Goal: Task Accomplishment & Management: Manage account settings

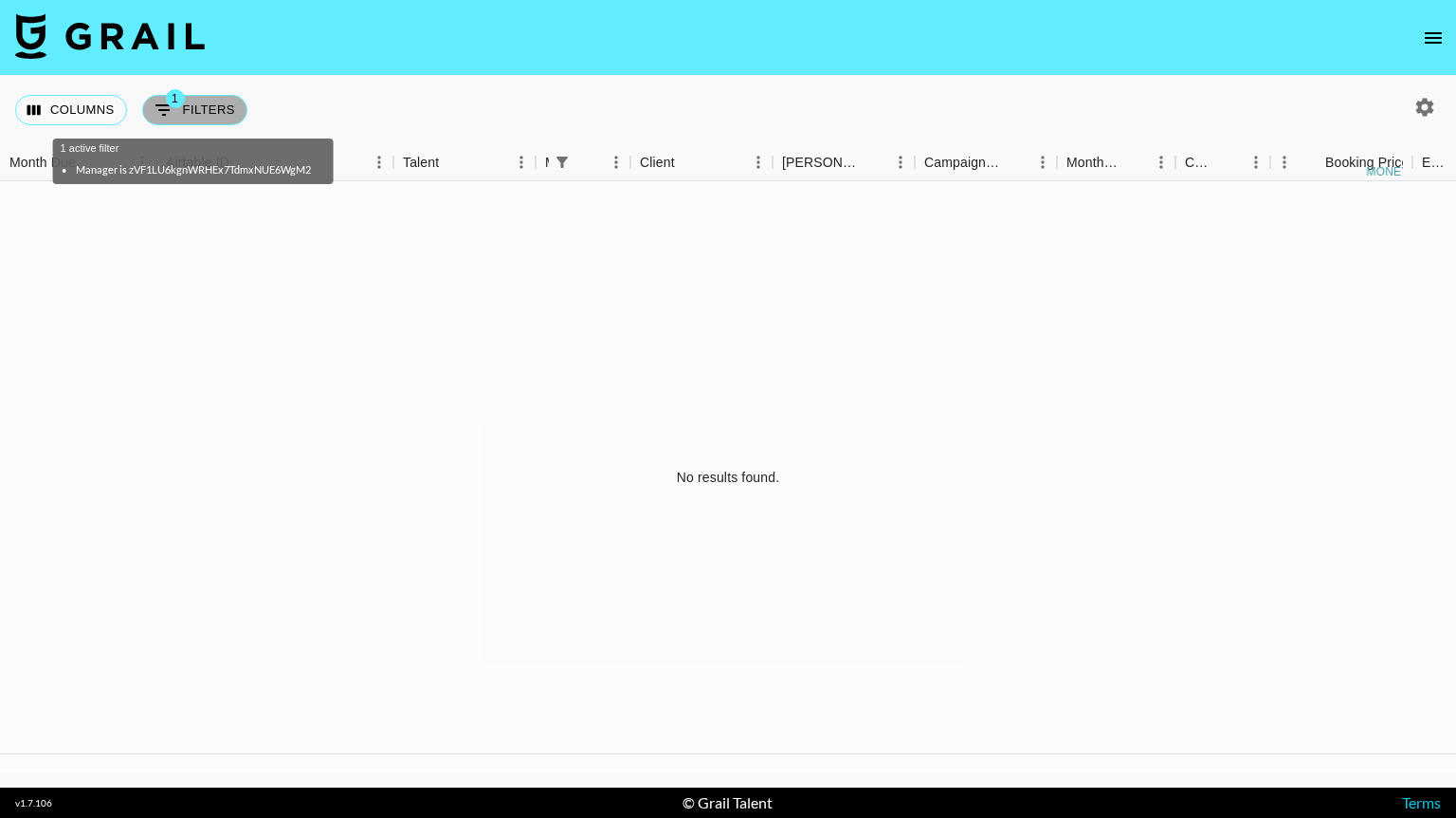
click at [184, 111] on button "1 Filters" at bounding box center [195, 110] width 105 height 31
select select "managerIds"
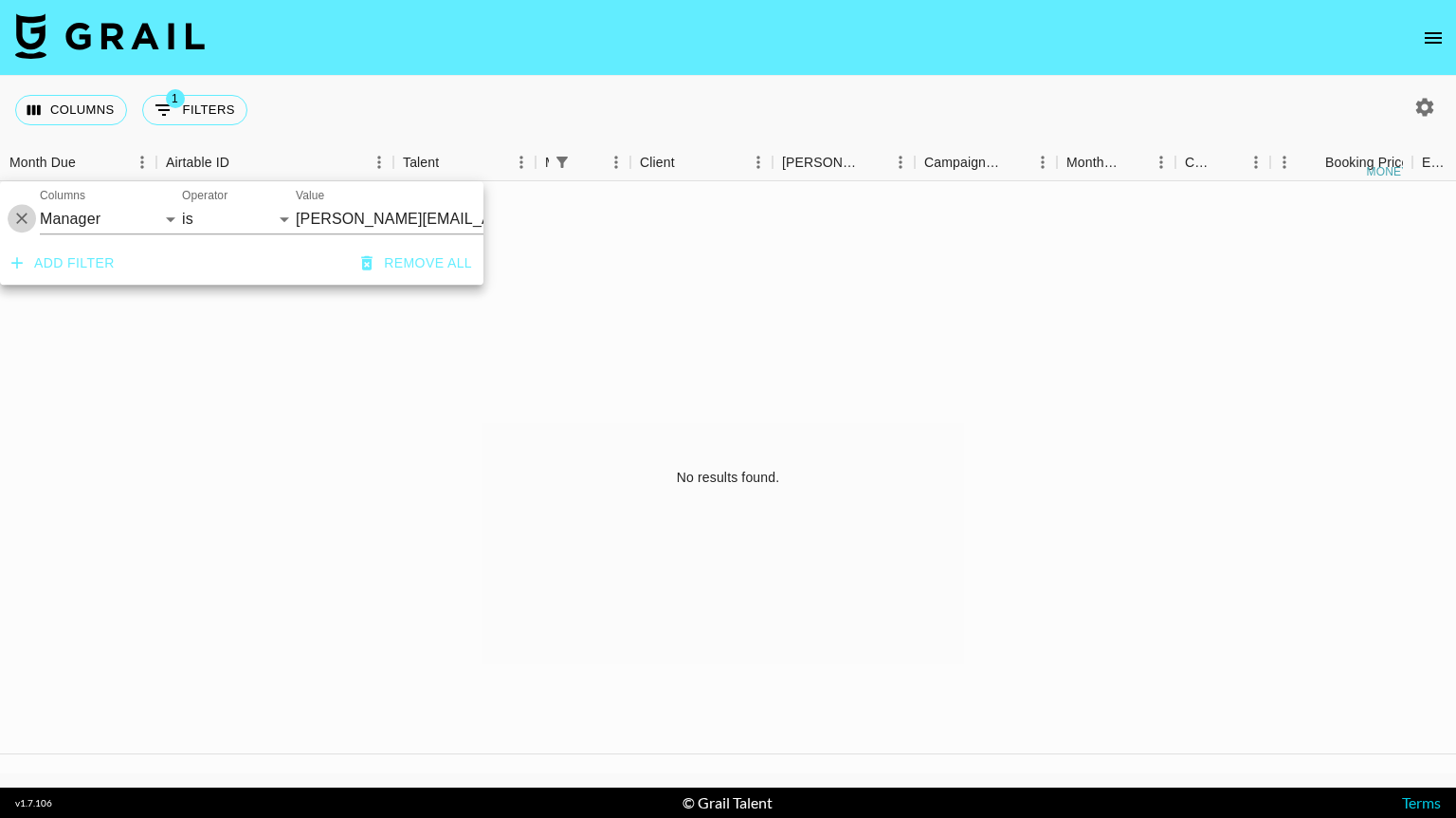
click at [26, 219] on icon "Delete" at bounding box center [22, 219] width 19 height 19
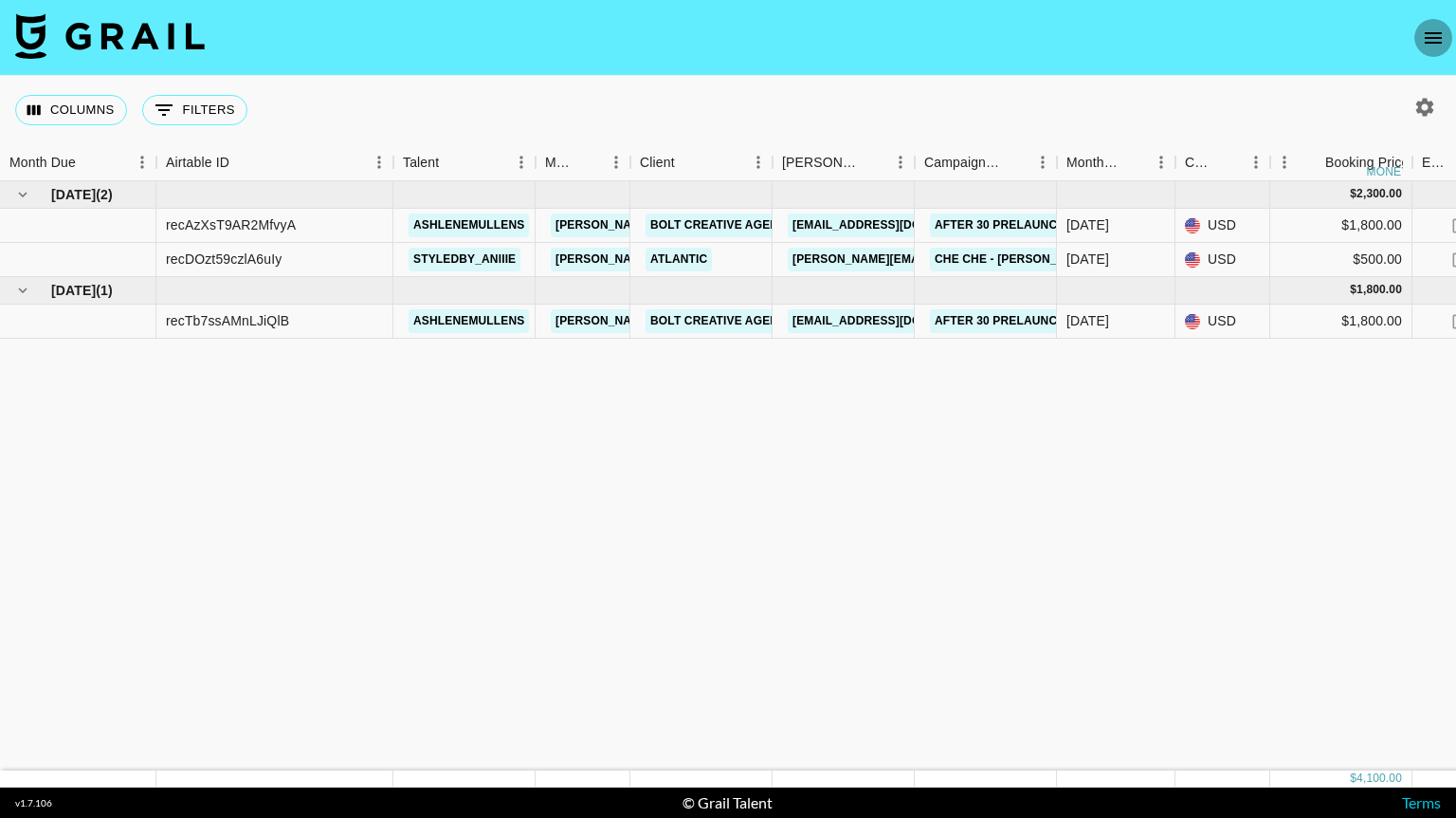
click at [1438, 33] on icon "open drawer" at bounding box center [1434, 38] width 17 height 11
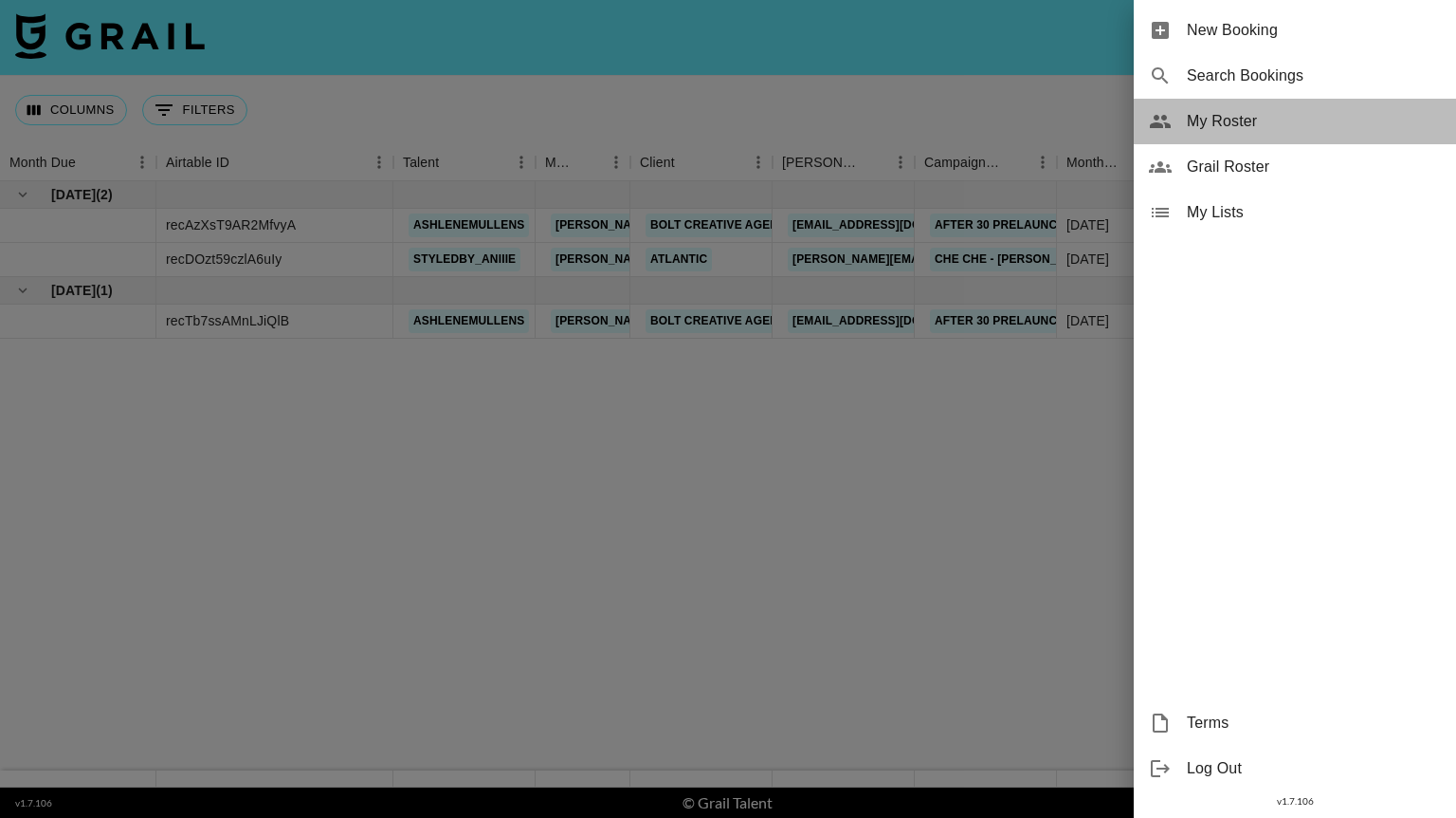
click at [1229, 102] on div "My Roster" at bounding box center [1295, 122] width 323 height 46
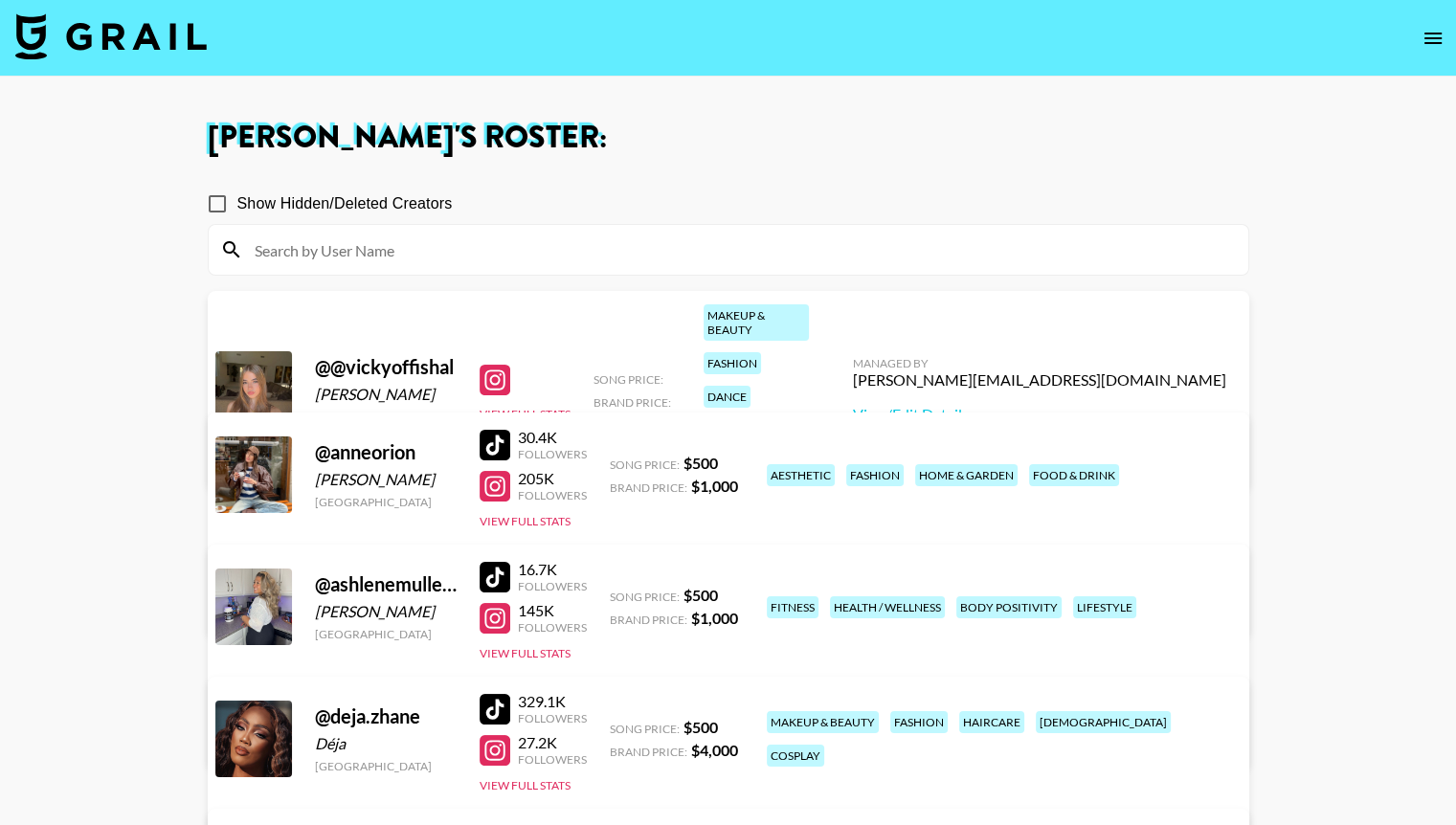
scroll to position [60, 0]
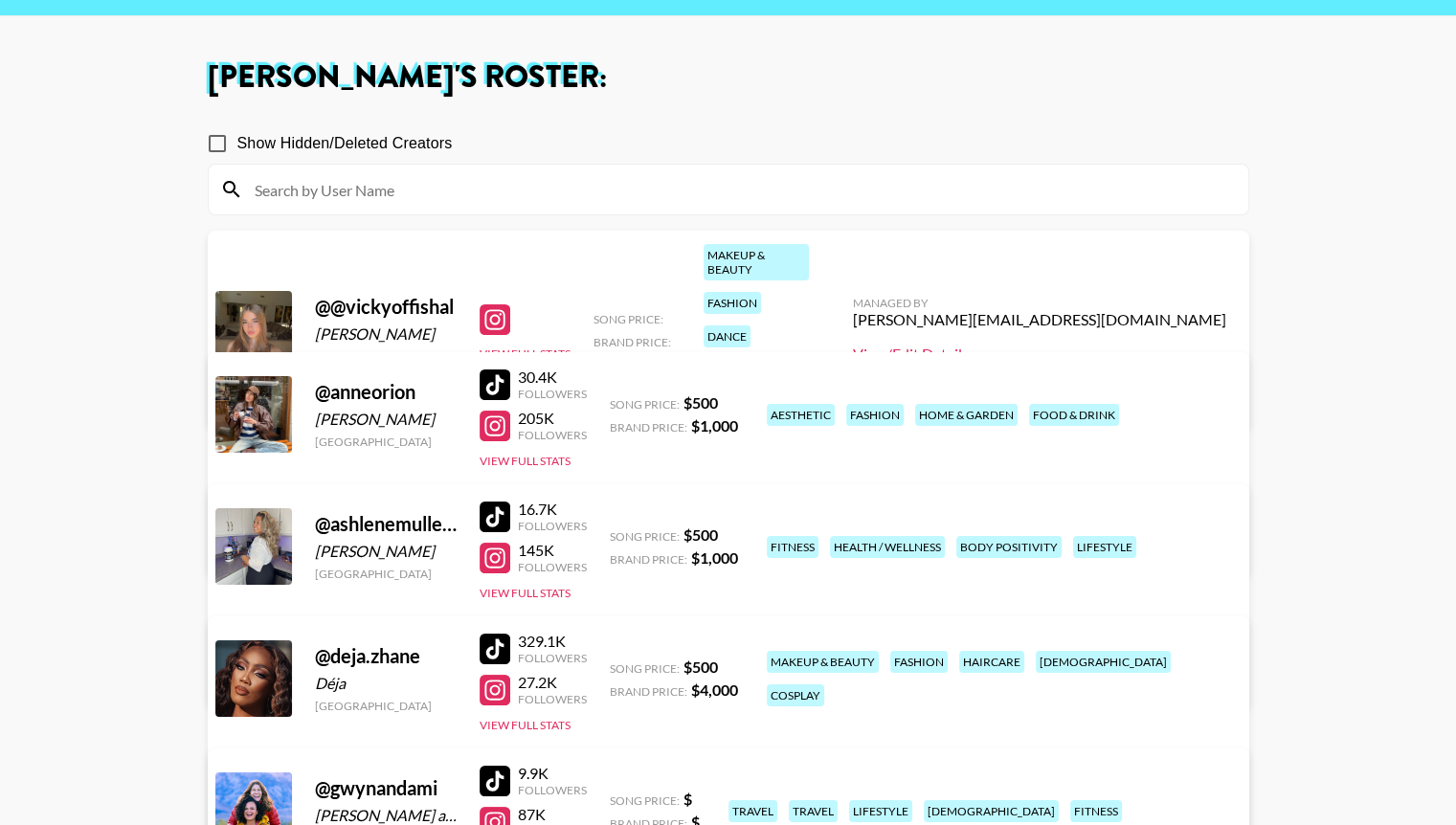
click at [1075, 345] on link "View/Edit Details" at bounding box center [1040, 355] width 373 height 19
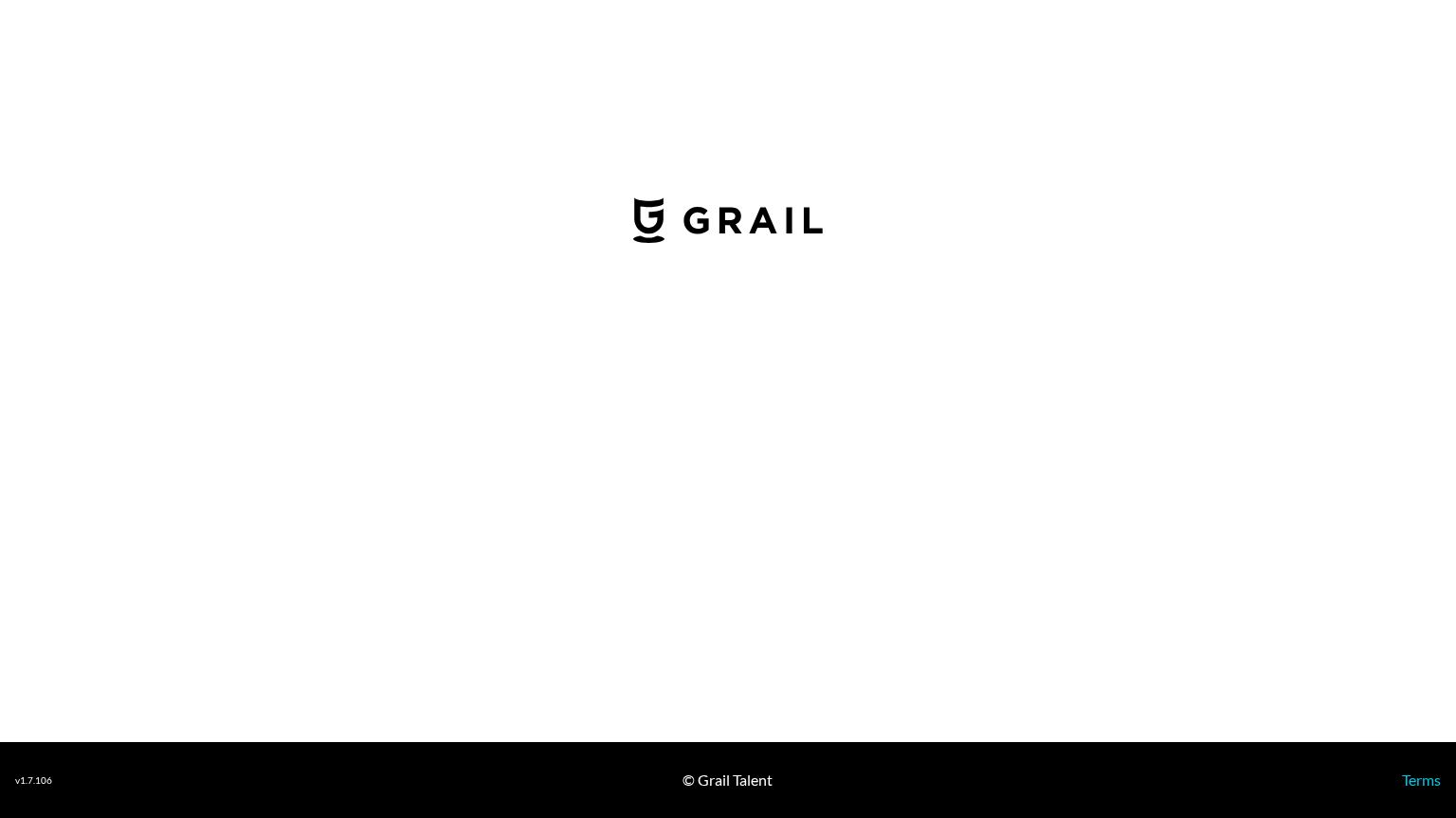
select select "USD"
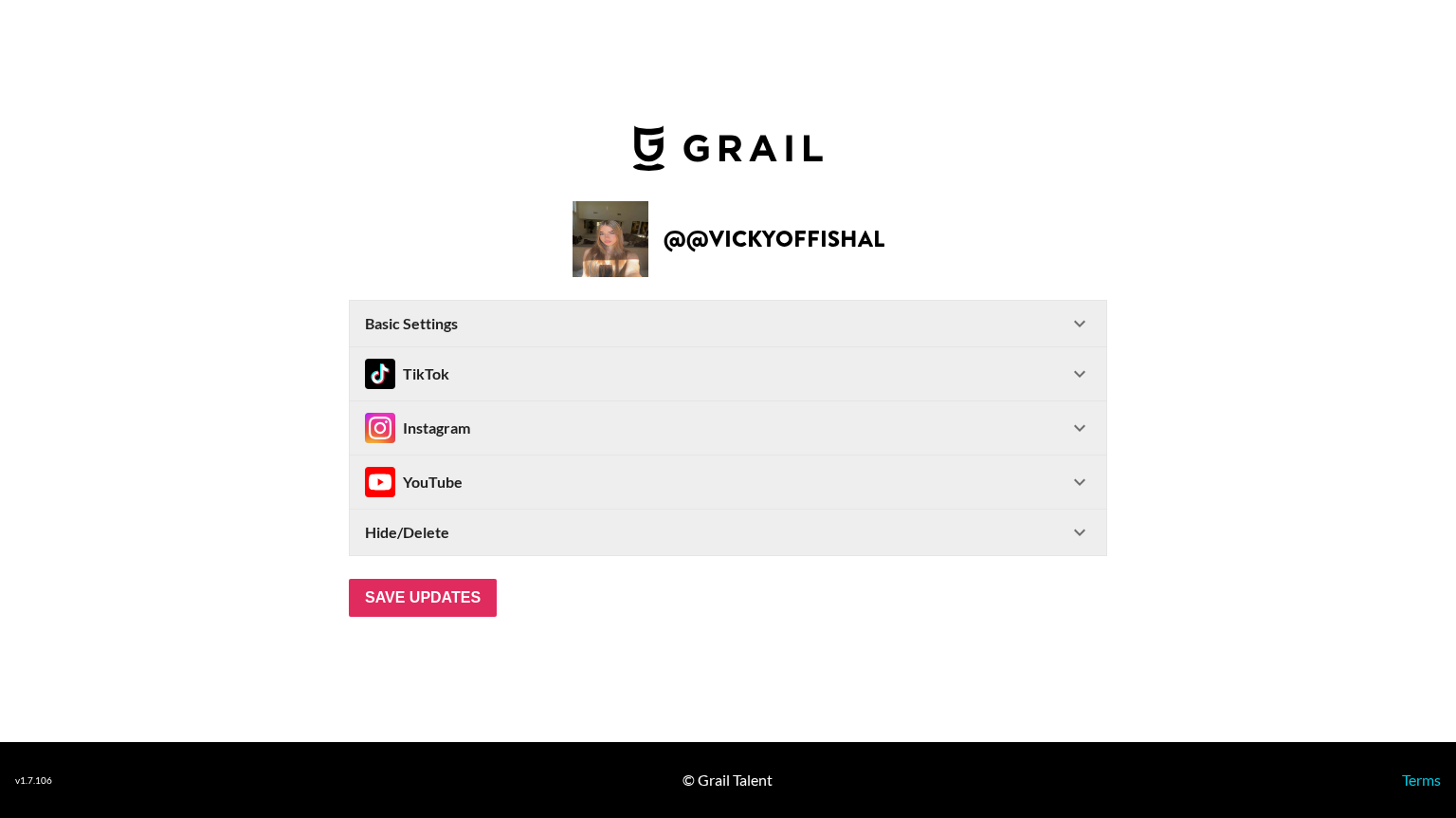
click at [1089, 308] on Settings-header "Basic Settings" at bounding box center [728, 324] width 756 height 46
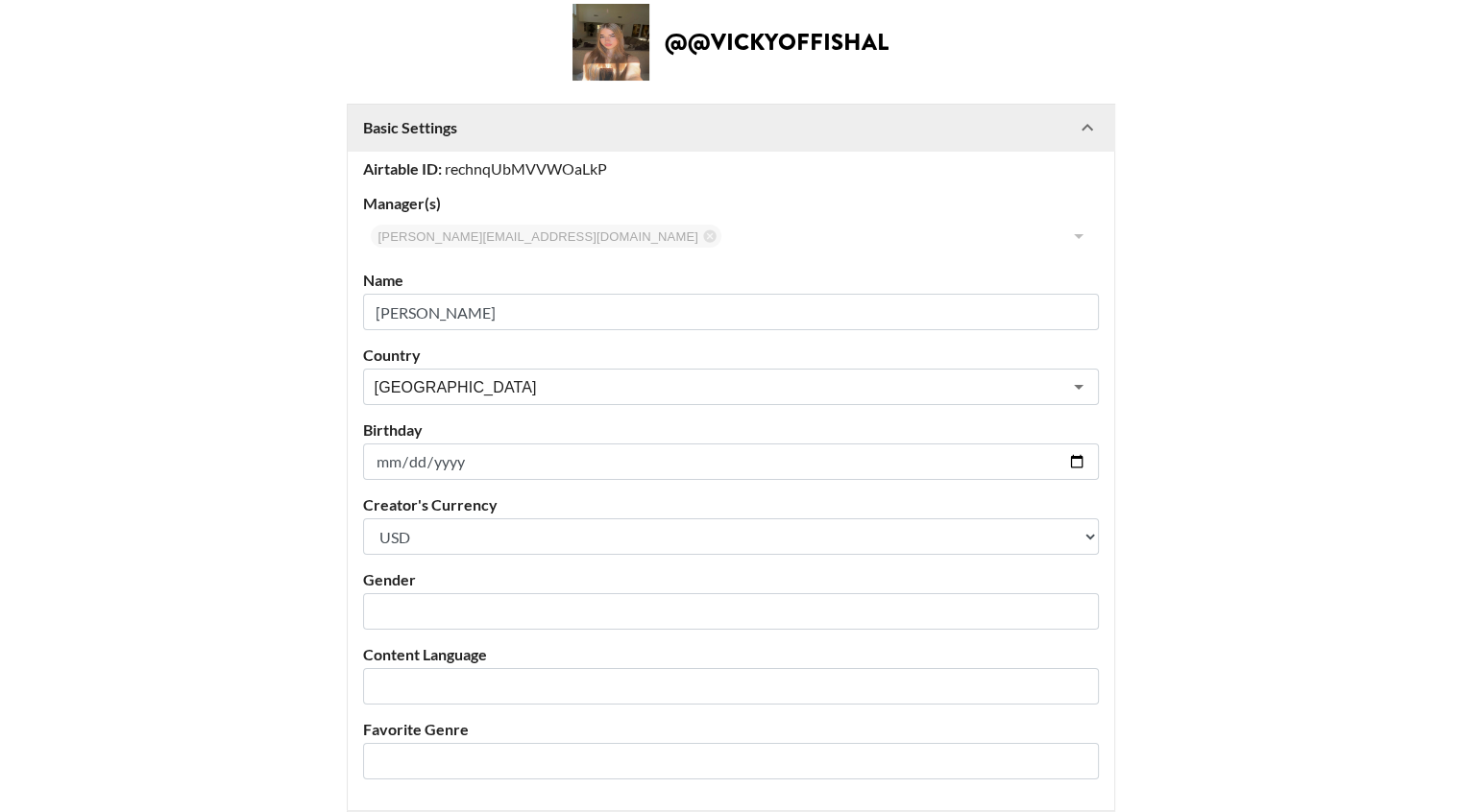
scroll to position [98, 0]
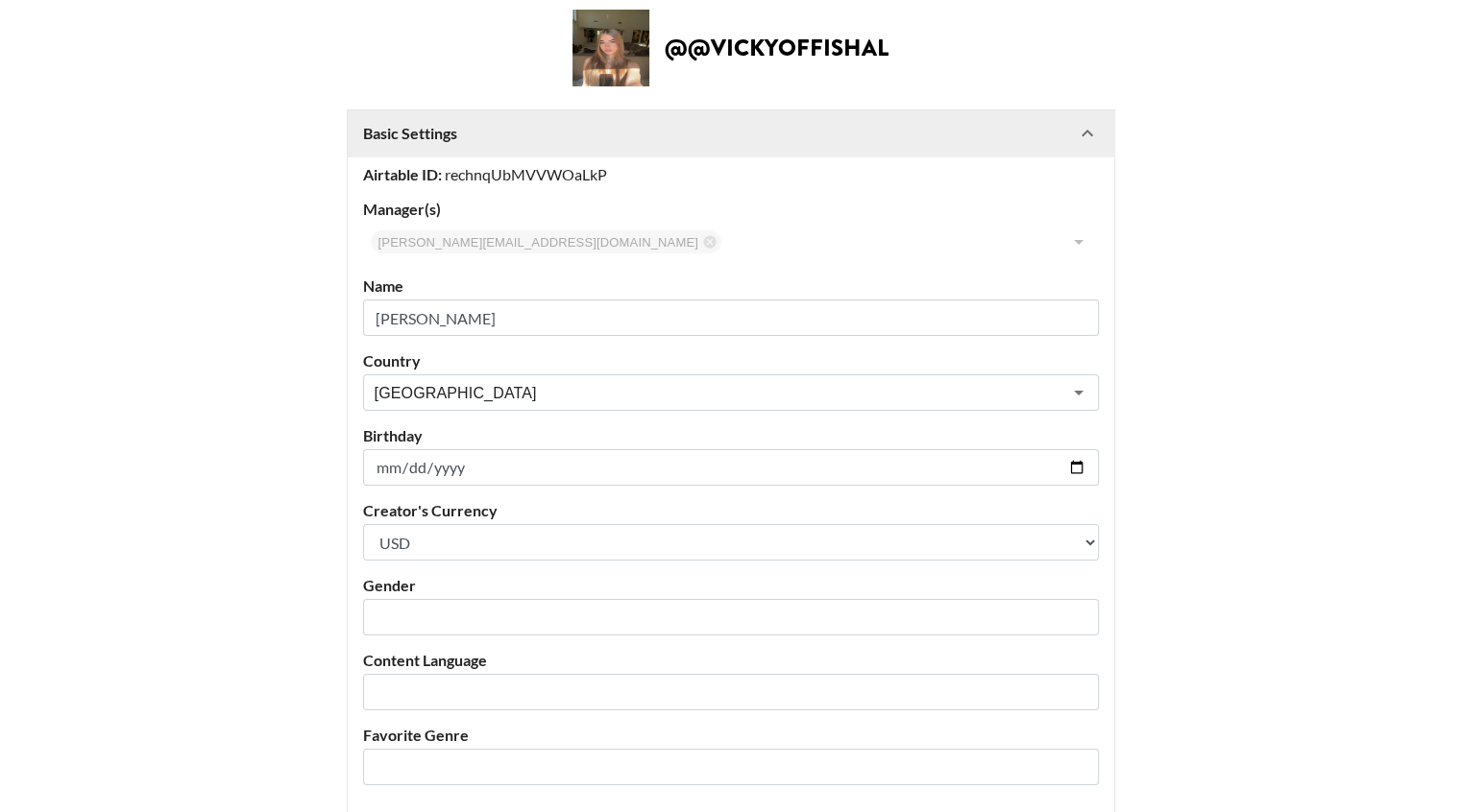
click at [1088, 140] on icon at bounding box center [1087, 134] width 23 height 23
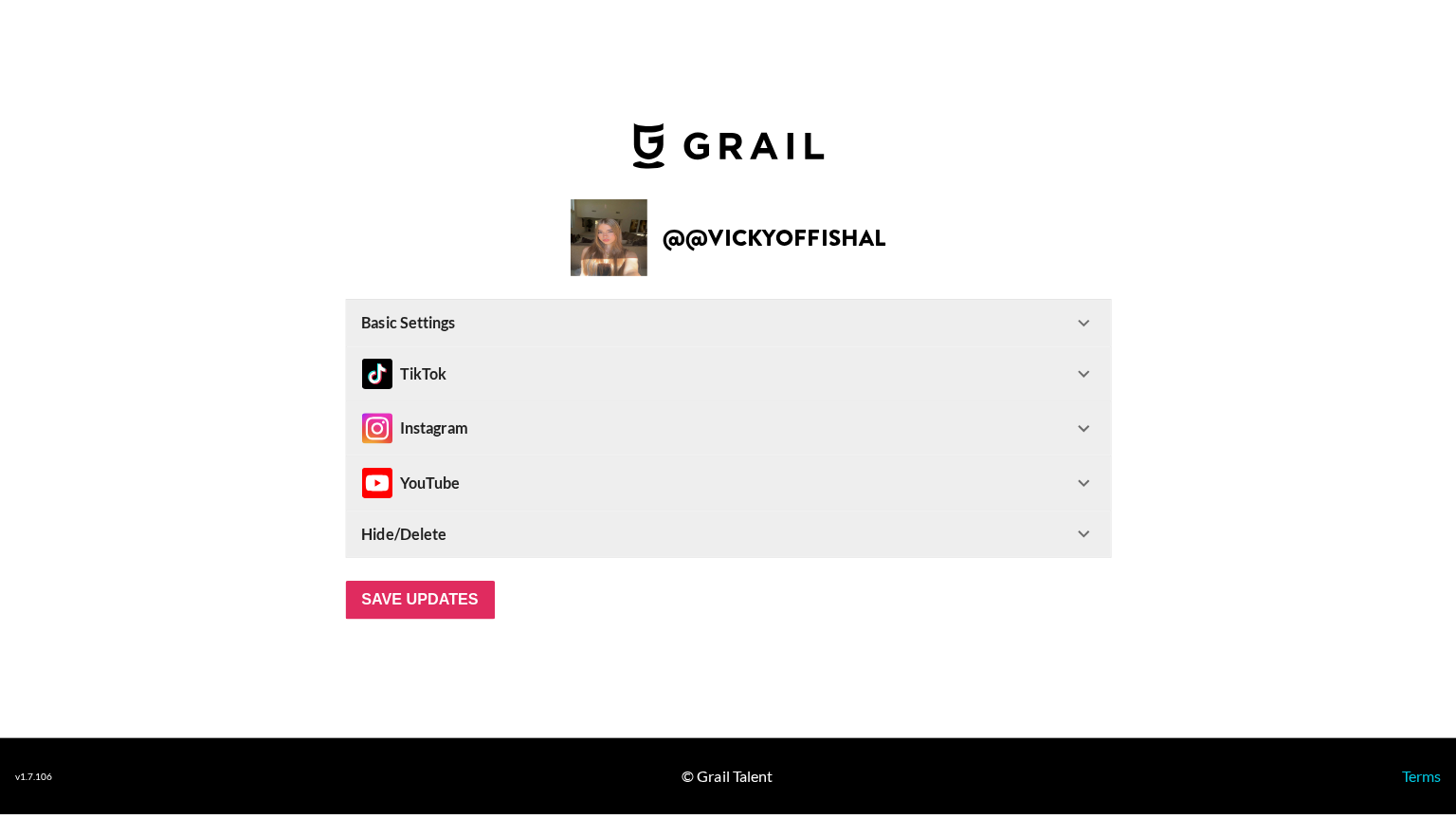
scroll to position [0, 0]
